Goal: Task Accomplishment & Management: Use online tool/utility

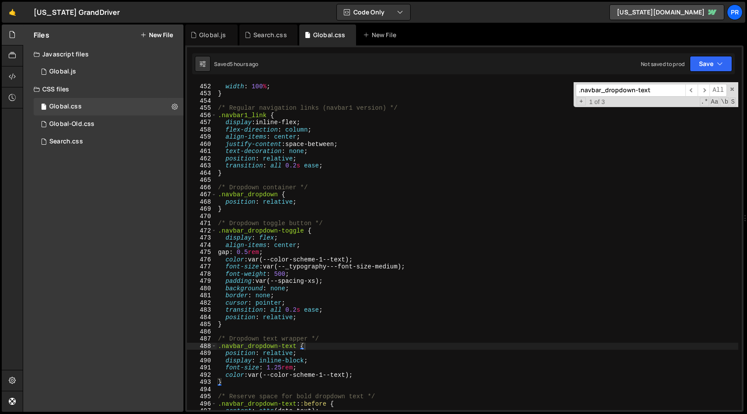
type textarea "text-decoration: none;"
click at [359, 149] on div ".navbar_link :hover : :after { width : 100 % ; } /* Regular navigation links (n…" at bounding box center [477, 247] width 522 height 342
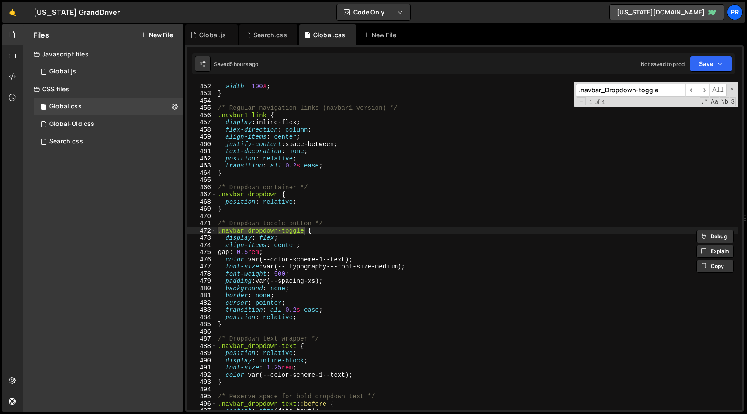
scroll to position [3540, 0]
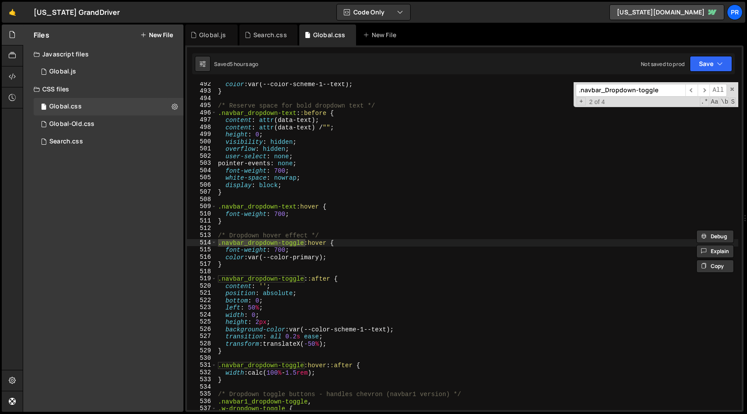
type input ".navbar_Dropdown-toggle"
click at [253, 265] on div "color : var(--color-scheme-1--text) ; } /* Reserve space for bold dropdown text…" at bounding box center [477, 251] width 522 height 342
click at [327, 240] on div "color : var(--color-scheme-1--text) ; } /* Reserve space for bold dropdown text…" at bounding box center [477, 251] width 522 height 342
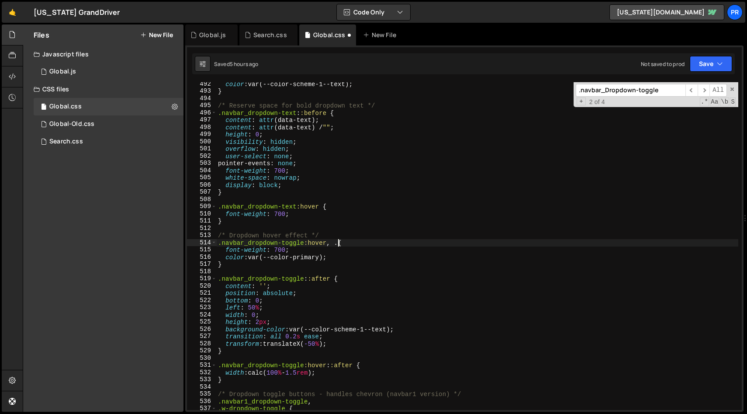
paste textarea "navbar_dropdown-text"
drag, startPoint x: 307, startPoint y: 242, endPoint x: 219, endPoint y: 244, distance: 87.8
click at [219, 244] on div "color : var(--color-scheme-1--text) ; } /* Reserve space for bold dropdown text…" at bounding box center [477, 251] width 522 height 342
drag, startPoint x: 327, startPoint y: 243, endPoint x: 218, endPoint y: 244, distance: 108.3
click at [218, 244] on div "color : var(--color-scheme-1--text) ; } /* Reserve space for bold dropdown text…" at bounding box center [477, 251] width 522 height 342
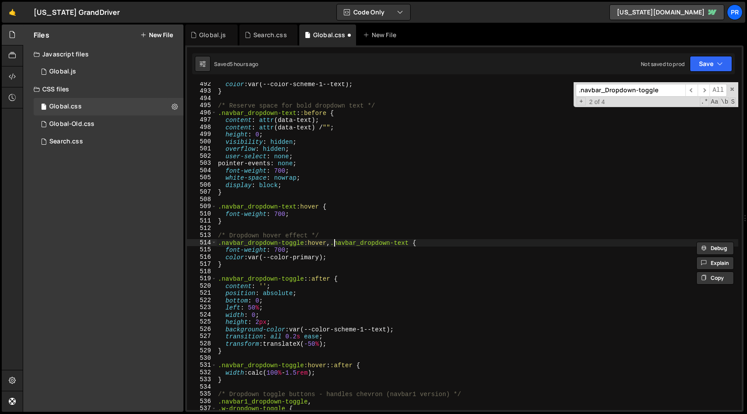
click at [335, 243] on div "color : var(--color-scheme-1--text) ; } /* Reserve space for bold dropdown text…" at bounding box center [477, 251] width 522 height 342
paste textarea "oggle:hover.navbar_dropdown-t"
click at [522, 243] on div "color : var(--color-scheme-1--text) ; } /* Reserve space for bold dropdown text…" at bounding box center [477, 251] width 522 height 342
click at [443, 242] on div "color : var(--color-scheme-1--text) ; } /* Reserve space for bold dropdown text…" at bounding box center [477, 251] width 522 height 342
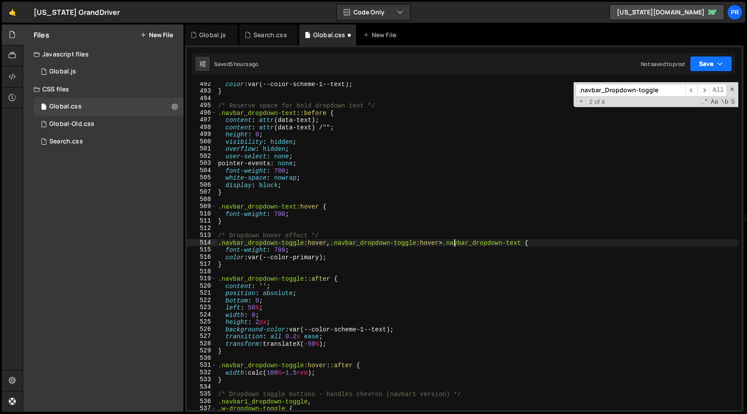
type textarea ".navbar_dropdown-toggle:hover, .navbar_dropdown-toggle:hover > .navbar_dropdown…"
click at [704, 66] on button "Save" at bounding box center [711, 64] width 42 height 16
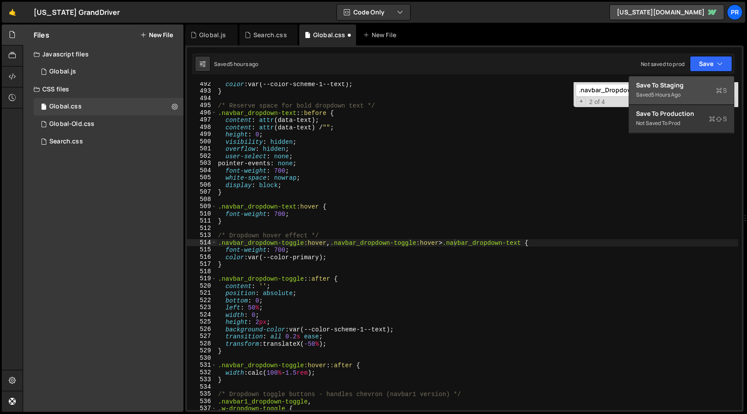
click at [687, 82] on div "Save to Staging S" at bounding box center [681, 85] width 91 height 9
